Goal: Task Accomplishment & Management: Use online tool/utility

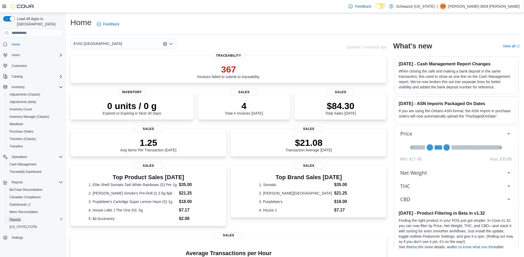
click at [14, 216] on span "Reports" at bounding box center [15, 219] width 11 height 6
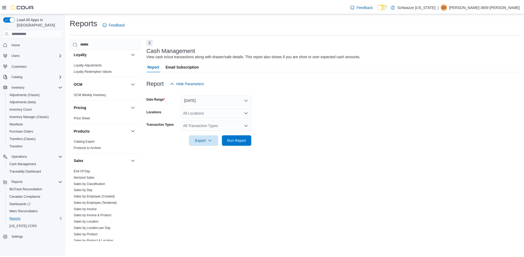
scroll to position [232, 0]
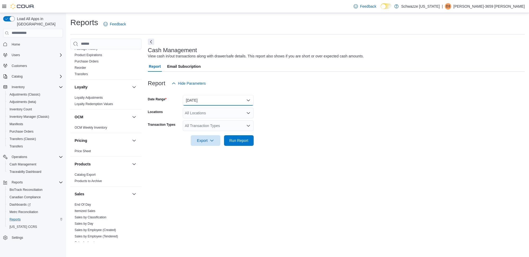
click at [237, 102] on button "[DATE]" at bounding box center [218, 100] width 71 height 11
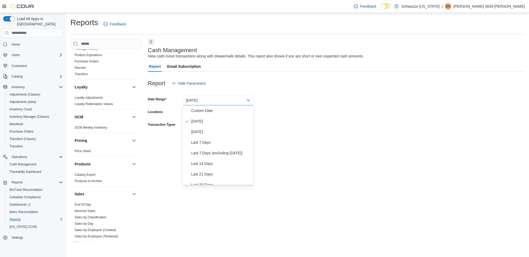
drag, startPoint x: 278, startPoint y: 120, endPoint x: 229, endPoint y: 116, distance: 49.1
click at [279, 120] on form "Date Range [DATE] Locations All Locations Transaction Types All Transaction Typ…" at bounding box center [336, 117] width 377 height 57
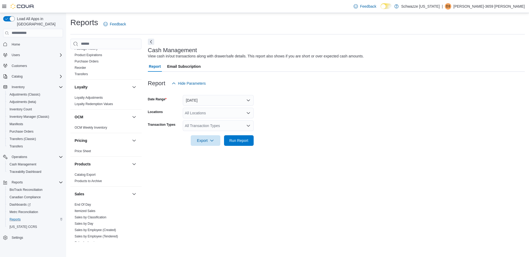
click at [199, 114] on div "All Locations" at bounding box center [218, 113] width 71 height 11
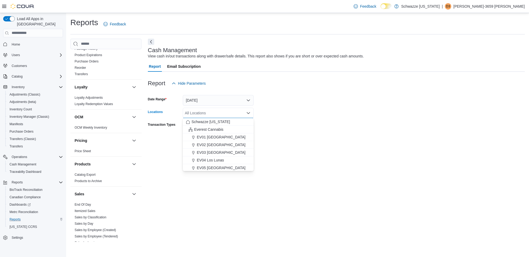
drag, startPoint x: 212, startPoint y: 143, endPoint x: 354, endPoint y: 138, distance: 142.0
click at [213, 143] on span "EV02 [GEOGRAPHIC_DATA]" at bounding box center [221, 144] width 49 height 5
drag, startPoint x: 354, startPoint y: 138, endPoint x: 245, endPoint y: 128, distance: 109.3
click at [338, 140] on form "Date Range [DATE] Locations [GEOGRAPHIC_DATA] [GEOGRAPHIC_DATA] Combo box. Sele…" at bounding box center [336, 117] width 377 height 57
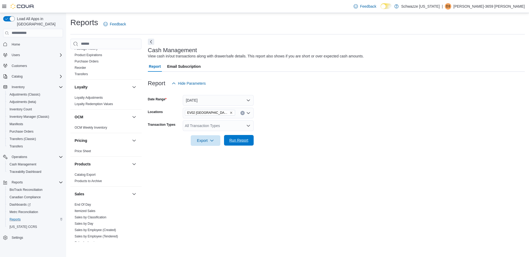
click at [231, 139] on span "Run Report" at bounding box center [239, 140] width 19 height 5
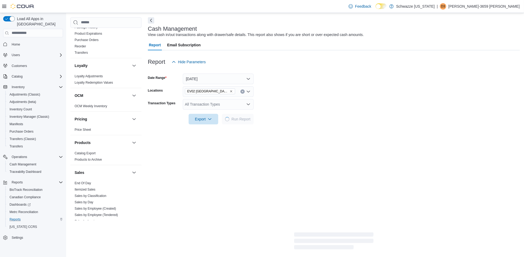
scroll to position [33, 0]
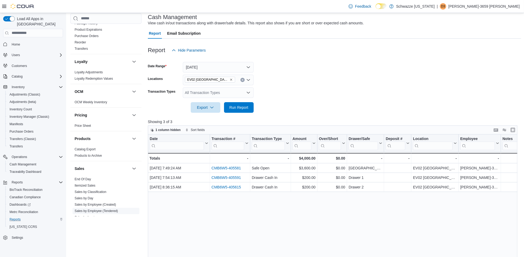
click at [93, 209] on link "Sales by Employee (Tendered)" at bounding box center [96, 211] width 43 height 4
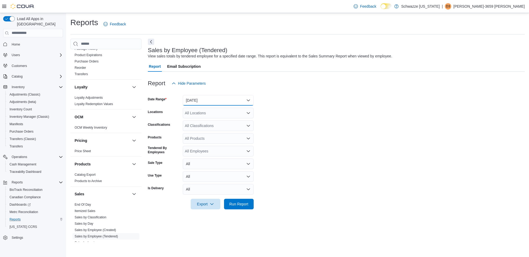
click at [217, 97] on button "[DATE]" at bounding box center [218, 100] width 71 height 11
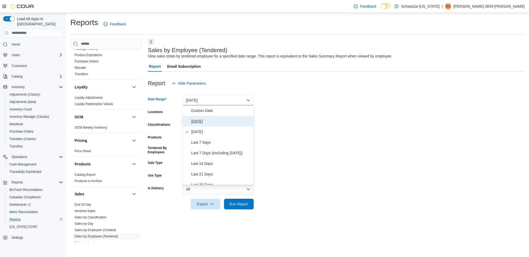
click at [216, 121] on span "[DATE]" at bounding box center [221, 121] width 60 height 6
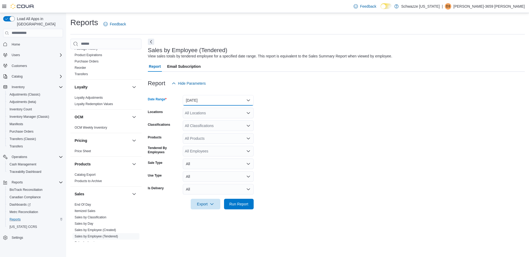
click at [214, 101] on button "[DATE]" at bounding box center [218, 100] width 71 height 11
click at [212, 109] on span "Custom Date" at bounding box center [221, 110] width 60 height 6
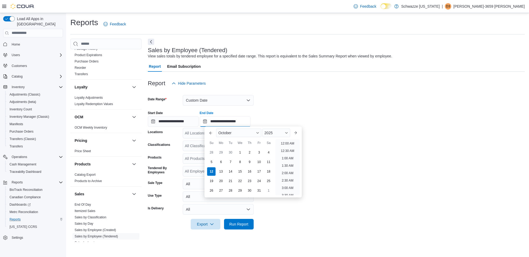
click at [239, 122] on input "**********" at bounding box center [225, 121] width 51 height 11
click at [211, 161] on div "5" at bounding box center [211, 162] width 9 height 9
type input "**********"
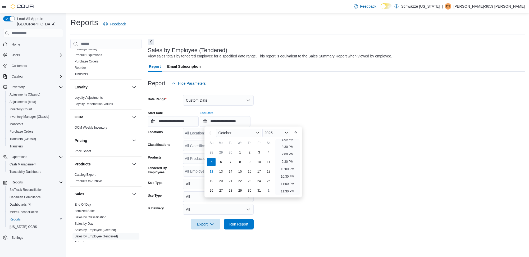
drag, startPoint x: 303, startPoint y: 110, endPoint x: 295, endPoint y: 114, distance: 7.9
click at [302, 111] on div "**********" at bounding box center [336, 117] width 377 height 20
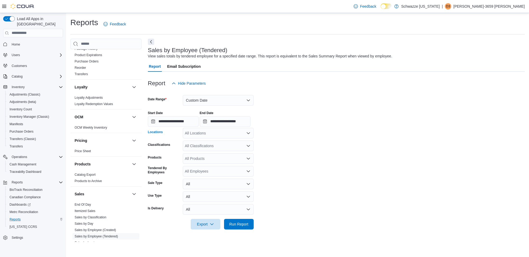
click at [230, 131] on div "All Locations" at bounding box center [218, 133] width 71 height 11
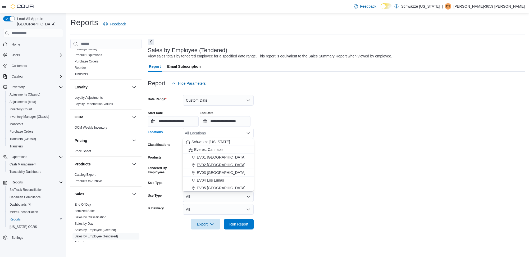
click at [225, 166] on span "EV02 [GEOGRAPHIC_DATA]" at bounding box center [221, 164] width 49 height 5
click at [357, 160] on form "**********" at bounding box center [336, 159] width 377 height 141
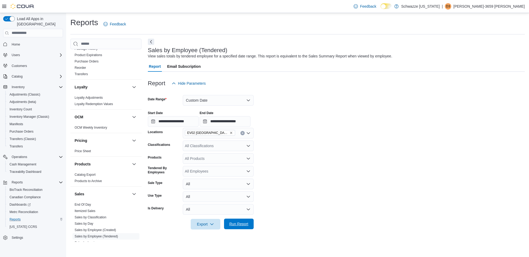
click at [232, 223] on span "Run Report" at bounding box center [239, 223] width 19 height 5
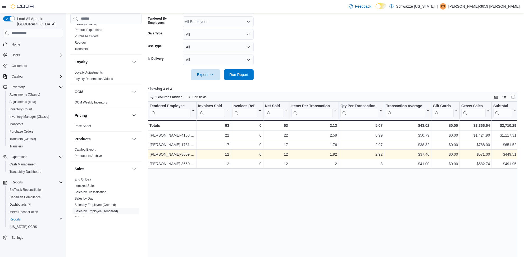
scroll to position [165, 0]
